Goal: Check status: Check status

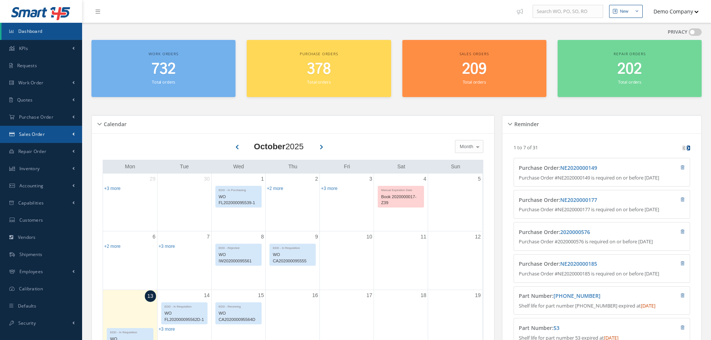
click at [61, 140] on link "Sales Order" at bounding box center [41, 134] width 82 height 17
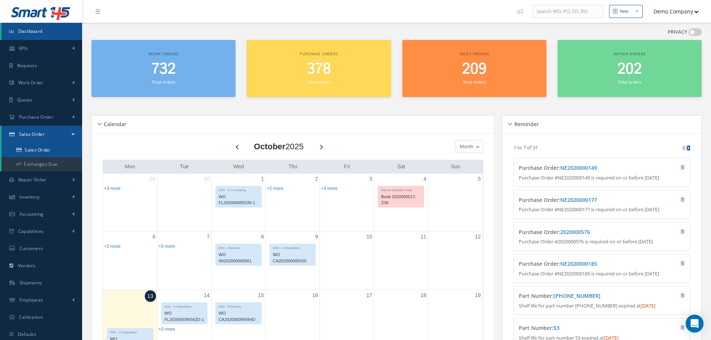
click at [55, 155] on link "Sales Order" at bounding box center [41, 150] width 81 height 14
click at [54, 159] on link "Exchanges Due" at bounding box center [41, 164] width 81 height 14
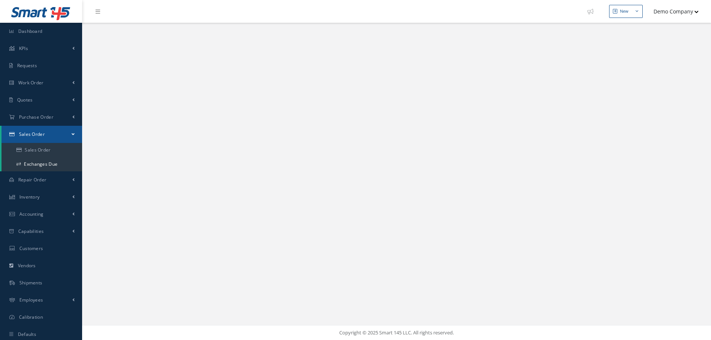
select select "25"
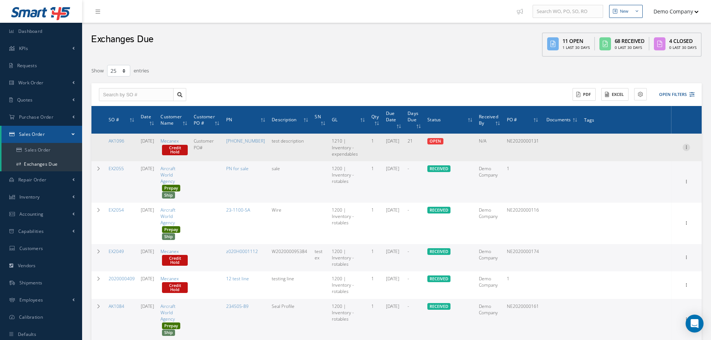
click at [689, 147] on icon at bounding box center [686, 147] width 7 height 6
click at [677, 154] on link "Receive" at bounding box center [652, 152] width 59 height 10
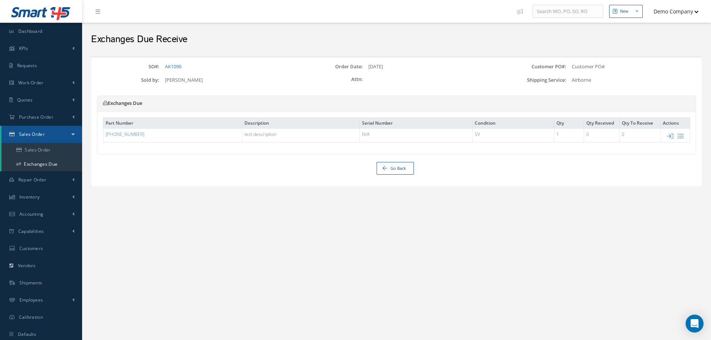
select select "25"
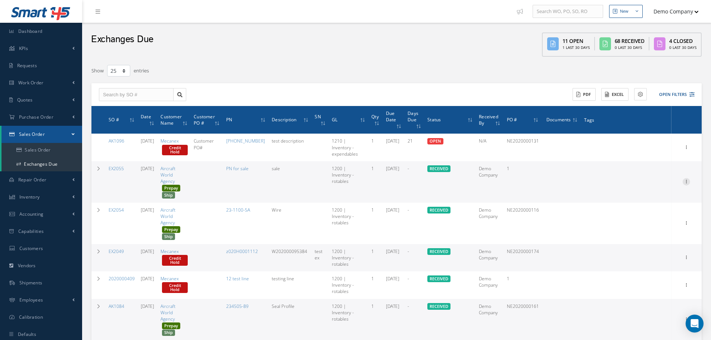
click at [688, 181] on icon at bounding box center [686, 181] width 7 height 6
click at [672, 185] on link "Receiving Details" at bounding box center [652, 187] width 59 height 10
